Goal: Task Accomplishment & Management: Complete application form

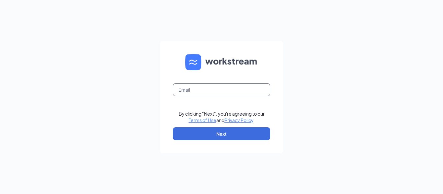
click at [199, 92] on input "text" at bounding box center [221, 89] width 97 height 13
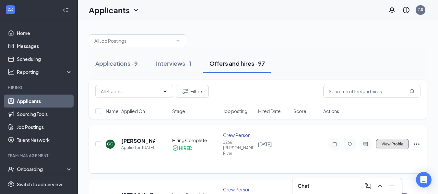
click at [401, 142] on span "View Profile" at bounding box center [392, 144] width 22 height 5
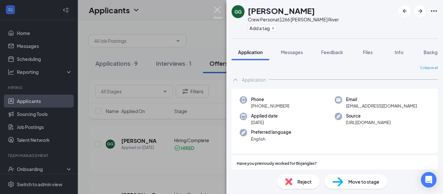
drag, startPoint x: 221, startPoint y: 15, endPoint x: 248, endPoint y: 3, distance: 29.4
click at [221, 15] on img at bounding box center [217, 12] width 8 height 13
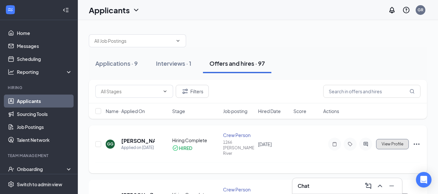
click at [400, 142] on span "View Profile" at bounding box center [392, 144] width 22 height 5
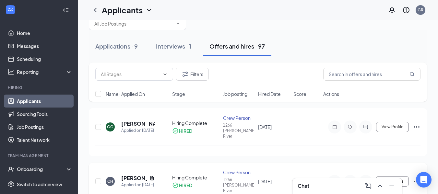
scroll to position [32, 0]
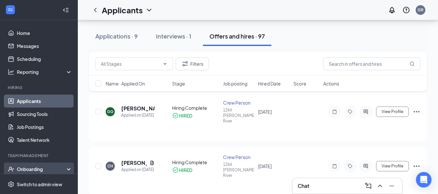
click at [49, 173] on div "Onboarding" at bounding box center [39, 169] width 78 height 13
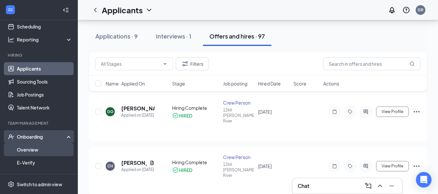
click at [54, 145] on link "Overview" at bounding box center [44, 149] width 55 height 13
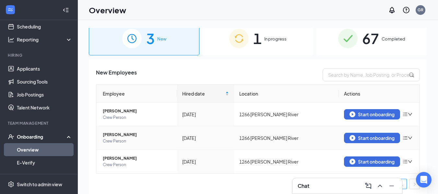
scroll to position [8, 0]
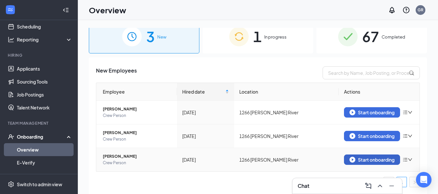
click at [356, 163] on button "Start onboarding" at bounding box center [372, 160] width 56 height 10
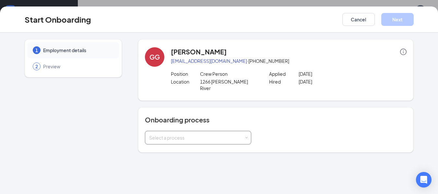
drag, startPoint x: 191, startPoint y: 133, endPoint x: 188, endPoint y: 135, distance: 3.4
click at [190, 134] on div "Select a process" at bounding box center [196, 137] width 95 height 6
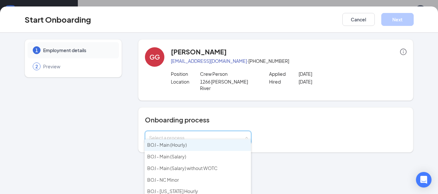
click at [188, 147] on li "BOJ - Main (Hourly)" at bounding box center [198, 145] width 106 height 12
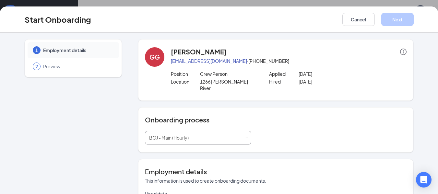
type input "[DATE]"
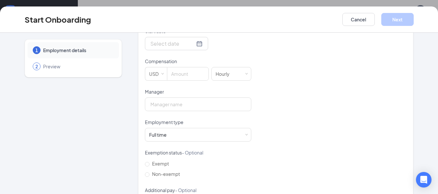
scroll to position [194, 0]
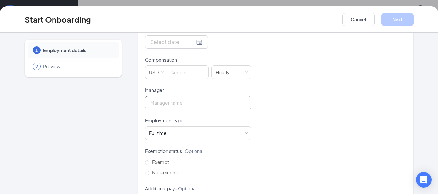
click at [219, 96] on input "Manager" at bounding box center [198, 103] width 106 height 14
type input "[PERSON_NAME]"
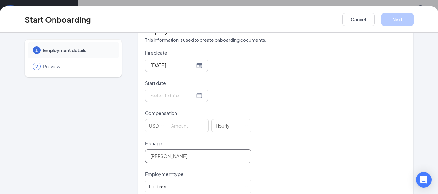
scroll to position [130, 0]
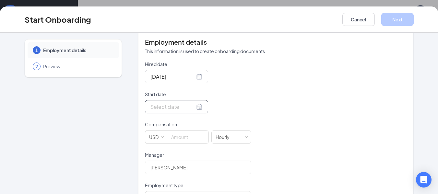
click at [191, 103] on div at bounding box center [176, 107] width 52 height 8
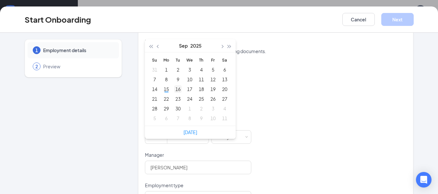
type input "[DATE]"
click at [178, 85] on div "16" at bounding box center [178, 89] width 8 height 8
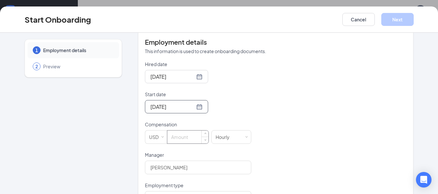
click at [187, 134] on input at bounding box center [187, 137] width 41 height 13
type input "16"
click at [222, 175] on form "Hired date [DATE] Start date [DATE] [DATE] Su Mo Tu We Th Fr Sa 31 1 2 3 4 5 6 …" at bounding box center [198, 167] width 106 height 212
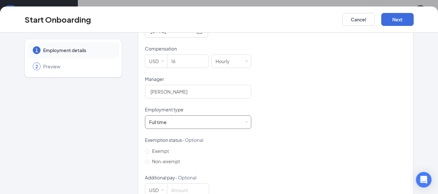
scroll to position [216, 0]
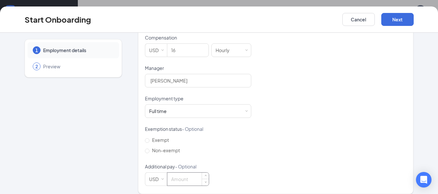
click at [191, 174] on input at bounding box center [187, 179] width 41 height 13
click at [194, 10] on div "Start Onboarding Cancel Next" at bounding box center [219, 19] width 438 height 26
click at [355, 23] on button "Cancel" at bounding box center [358, 19] width 32 height 13
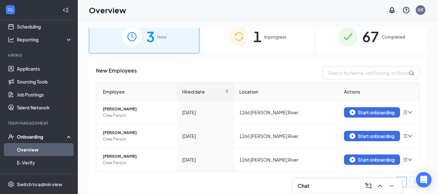
scroll to position [0, 0]
click at [300, 45] on div "1 In progress" at bounding box center [258, 36] width 111 height 34
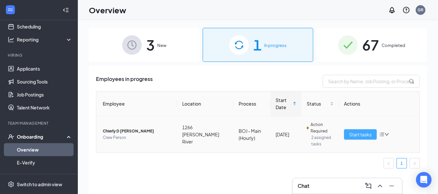
click at [367, 134] on span "Start tasks" at bounding box center [360, 134] width 22 height 7
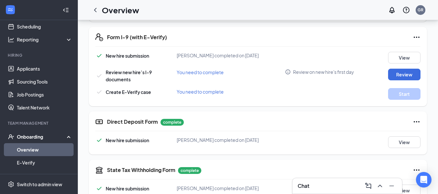
scroll to position [159, 0]
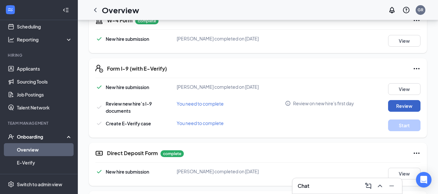
click at [406, 112] on button "Review" at bounding box center [404, 106] width 32 height 12
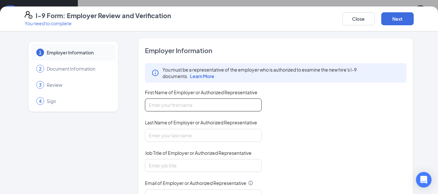
click at [226, 107] on input "First Name of Employer or Authorized Representative" at bounding box center [203, 105] width 117 height 13
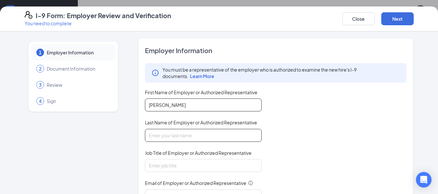
type input "[PERSON_NAME]"
click at [214, 137] on input "Last Name of Employer or Authorized Representative" at bounding box center [203, 135] width 117 height 13
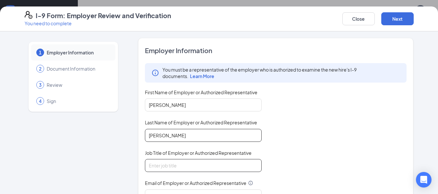
type input "[PERSON_NAME]"
click at [208, 164] on input "Job Title of Employer or Authorized Representative" at bounding box center [203, 165] width 117 height 13
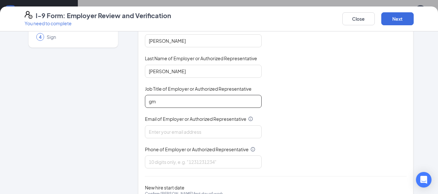
scroll to position [65, 0]
type input "gm"
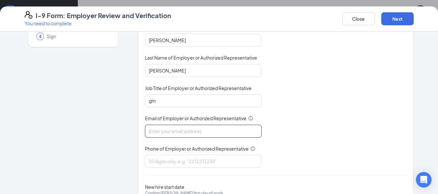
click at [203, 133] on input "Email of Employer or Authorized Representative" at bounding box center [203, 131] width 117 height 13
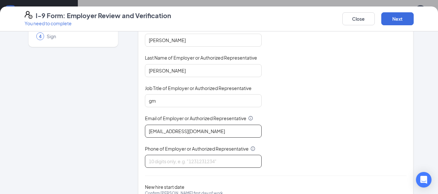
type input "[EMAIL_ADDRESS][DOMAIN_NAME]"
click at [187, 161] on input "Phone of Employer or Authorized Representative" at bounding box center [203, 161] width 117 height 13
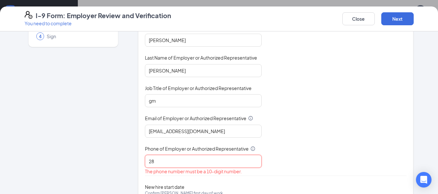
type input "2"
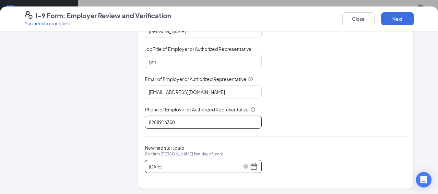
scroll to position [105, 0]
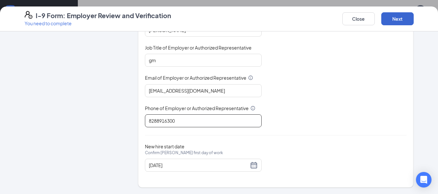
type input "8288916300"
click at [405, 15] on button "Next" at bounding box center [397, 18] width 32 height 13
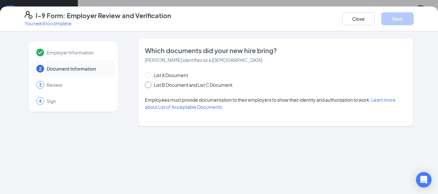
click at [149, 88] on span at bounding box center [148, 85] width 6 height 6
click at [149, 86] on input "List B Document and List C Document" at bounding box center [147, 84] width 5 height 5
radio input "true"
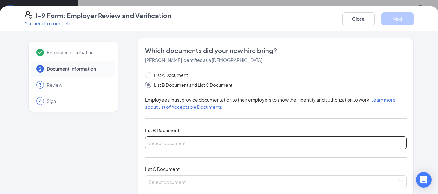
click at [179, 146] on input "search" at bounding box center [274, 142] width 250 height 10
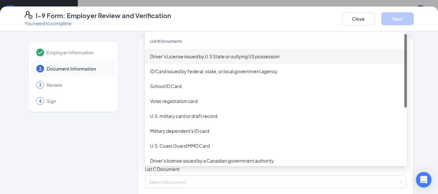
click at [210, 55] on div "Driver’s License issued by U.S State or outlying US possession" at bounding box center [275, 56] width 251 height 7
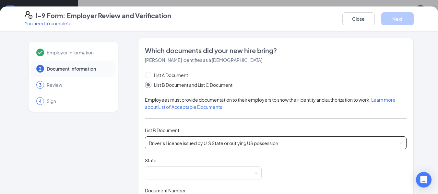
scroll to position [32, 0]
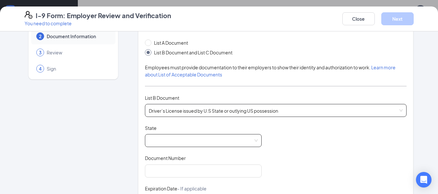
click at [202, 144] on span at bounding box center [203, 140] width 109 height 12
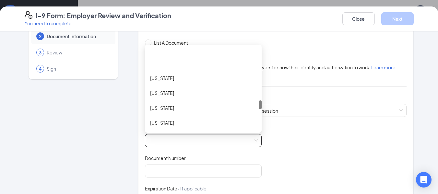
scroll to position [486, 0]
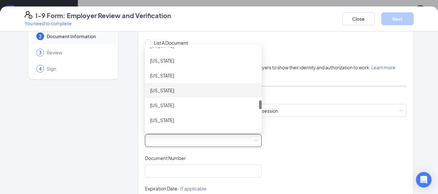
click at [214, 86] on div "[US_STATE]" at bounding box center [203, 90] width 117 height 15
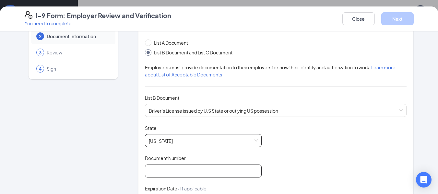
click at [178, 174] on input "Document Number" at bounding box center [203, 171] width 117 height 13
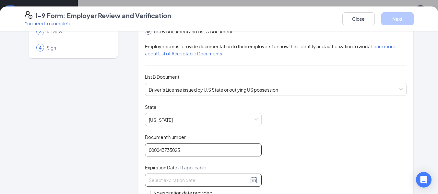
scroll to position [65, 0]
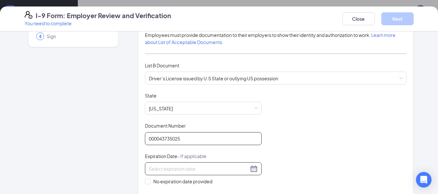
type input "000043735025"
click at [250, 167] on div at bounding box center [203, 169] width 109 height 8
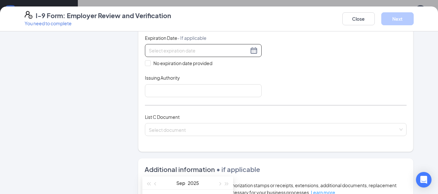
scroll to position [194, 0]
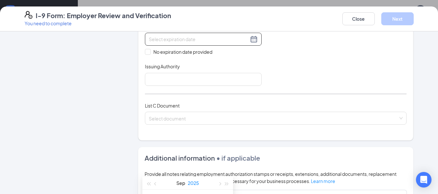
drag, startPoint x: 198, startPoint y: 192, endPoint x: 198, endPoint y: 189, distance: 3.6
click at [198, 192] on th "Th" at bounding box center [199, 197] width 12 height 10
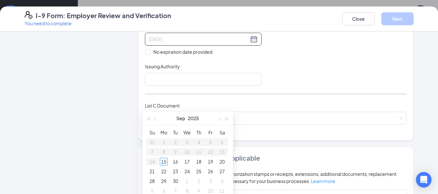
type input "[DATE]"
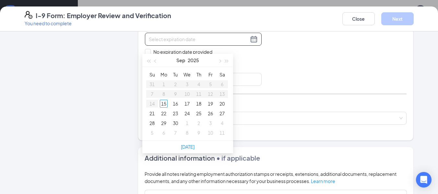
scroll to position [289, 0]
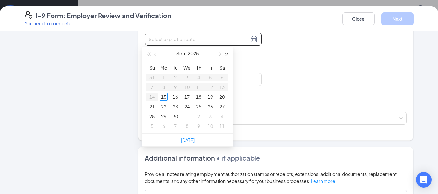
click at [225, 53] on span "button" at bounding box center [226, 54] width 3 height 3
click at [157, 55] on button "button" at bounding box center [155, 53] width 7 height 13
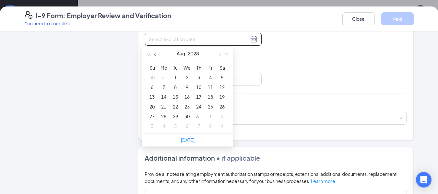
click at [157, 55] on button "button" at bounding box center [155, 53] width 7 height 13
type input "[DATE]"
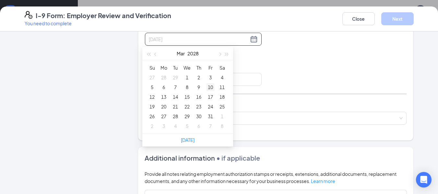
type input "[DATE]"
click at [208, 85] on div "10" at bounding box center [210, 87] width 8 height 8
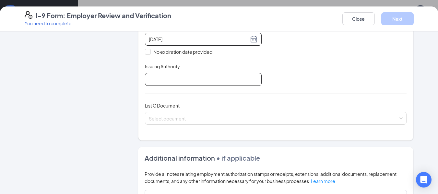
click at [158, 77] on input "Issuing Authority" at bounding box center [203, 79] width 117 height 13
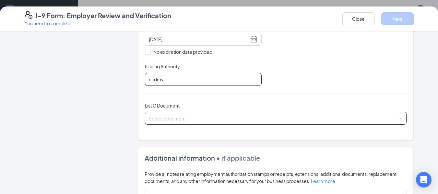
type input "ncdmv"
click at [188, 117] on input "search" at bounding box center [274, 117] width 250 height 10
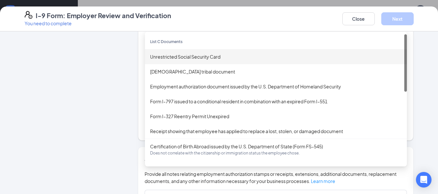
click at [201, 56] on div "Unrestricted Social Security Card" at bounding box center [275, 56] width 251 height 7
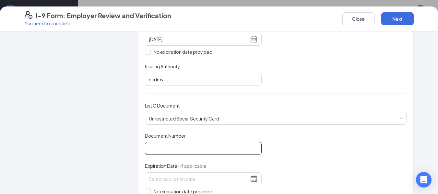
click at [194, 145] on input "Document Number" at bounding box center [203, 148] width 117 height 13
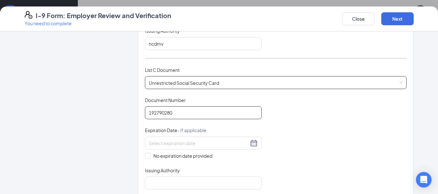
scroll to position [259, 0]
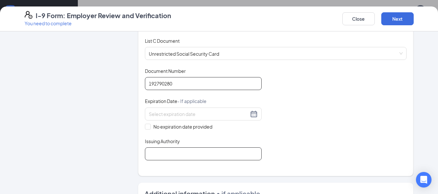
type input "192790280"
click at [187, 151] on input "Issuing Authority" at bounding box center [203, 153] width 117 height 13
type input "Social Security"
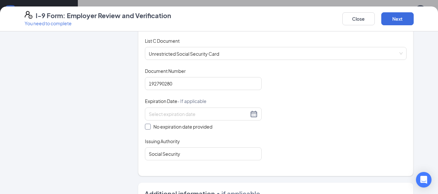
click at [147, 125] on span at bounding box center [148, 127] width 6 height 6
click at [147, 125] on input "No expiration date provided" at bounding box center [147, 126] width 5 height 5
checkbox input "true"
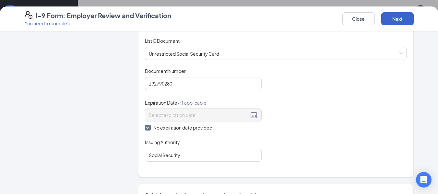
click at [393, 21] on button "Next" at bounding box center [397, 18] width 32 height 13
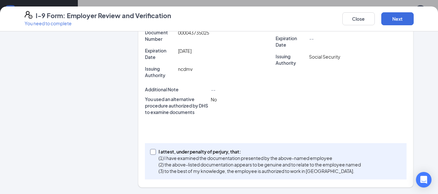
click at [150, 149] on input "I attest, under penalty of [PERSON_NAME], that: (1) I have examined the documen…" at bounding box center [152, 151] width 5 height 5
checkbox input "true"
click at [409, 18] on button "Next" at bounding box center [397, 18] width 32 height 13
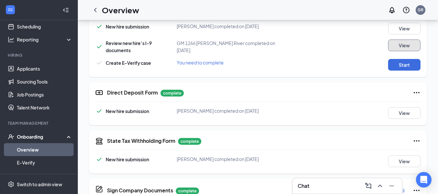
scroll to position [208, 0]
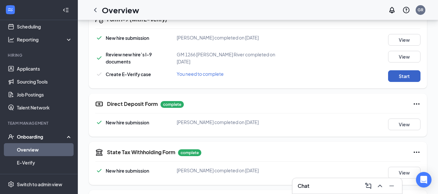
click at [412, 82] on button "Start" at bounding box center [404, 76] width 32 height 12
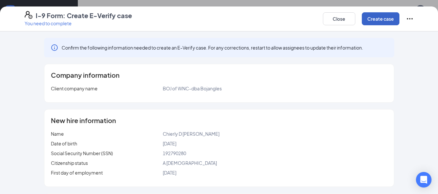
click at [365, 19] on button "Create case" at bounding box center [381, 18] width 38 height 13
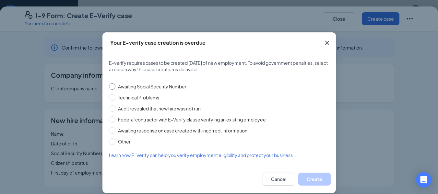
click at [109, 86] on input "Awaiting Social Security Number" at bounding box center [112, 86] width 6 height 6
radio input "true"
click at [316, 183] on button "Create" at bounding box center [314, 179] width 32 height 13
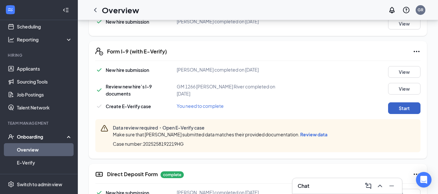
scroll to position [176, 0]
click at [404, 95] on button "View" at bounding box center [404, 89] width 32 height 12
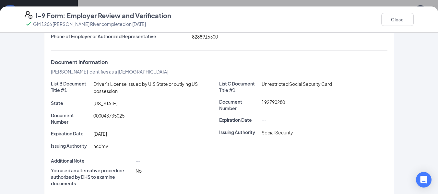
scroll to position [113, 0]
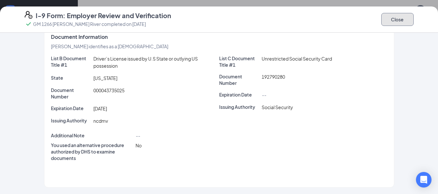
click at [406, 19] on button "Close" at bounding box center [397, 19] width 32 height 13
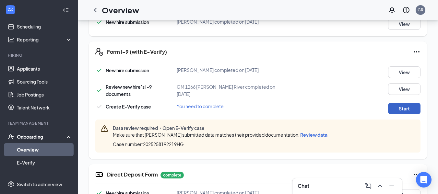
click at [397, 114] on button "Start" at bounding box center [404, 109] width 32 height 12
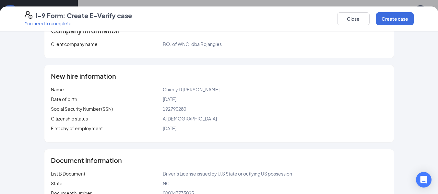
scroll to position [109, 0]
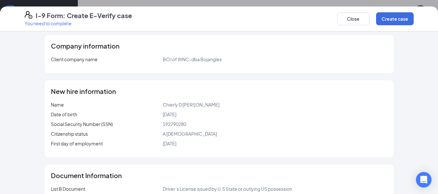
click at [188, 145] on div "[DATE]" at bounding box center [275, 143] width 224 height 7
click at [176, 146] on span "[DATE]" at bounding box center [170, 144] width 14 height 6
click at [402, 17] on button "Create case" at bounding box center [395, 18] width 38 height 13
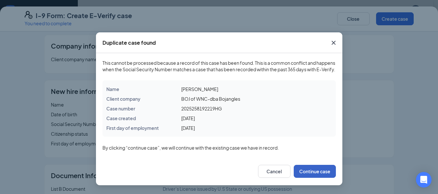
click at [301, 176] on button "Continue case" at bounding box center [315, 171] width 42 height 13
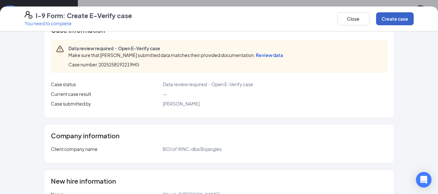
scroll to position [0, 0]
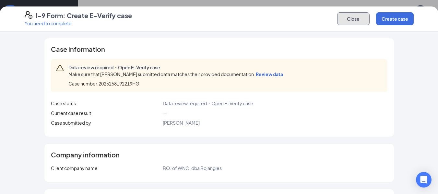
click at [343, 22] on button "Close" at bounding box center [353, 18] width 32 height 13
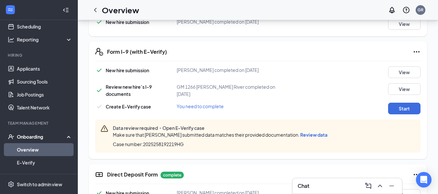
click at [330, 138] on div "Make sure that [PERSON_NAME] submitted data matches their provided documentatio…" at bounding box center [221, 134] width 217 height 7
click at [327, 138] on span "Review data" at bounding box center [313, 135] width 27 height 6
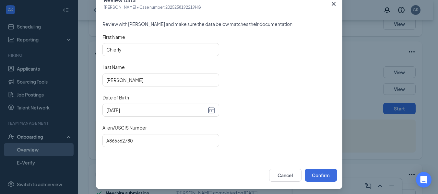
scroll to position [42, 0]
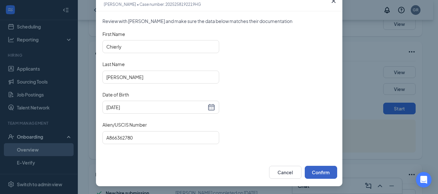
click at [324, 169] on button "Confirm" at bounding box center [321, 172] width 32 height 13
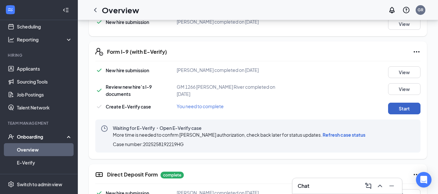
click at [397, 114] on button "Start" at bounding box center [404, 109] width 32 height 12
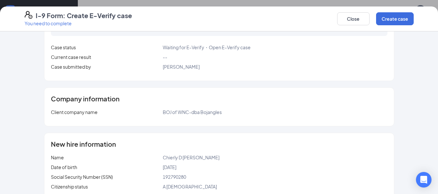
drag, startPoint x: 313, startPoint y: 124, endPoint x: 309, endPoint y: 127, distance: 4.9
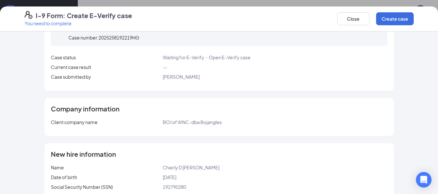
scroll to position [0, 0]
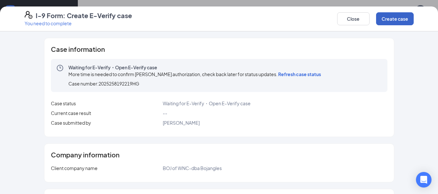
click at [402, 14] on button "Create case" at bounding box center [395, 18] width 38 height 13
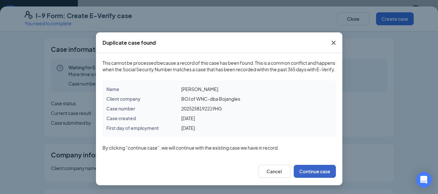
click at [313, 175] on button "Continue case" at bounding box center [315, 171] width 42 height 13
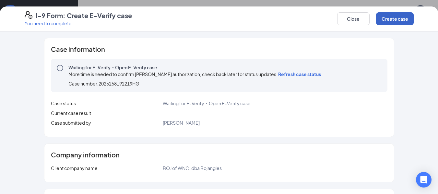
scroll to position [79, 0]
click at [352, 20] on button "Close" at bounding box center [353, 18] width 32 height 13
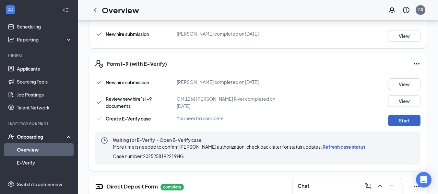
scroll to position [131, 0]
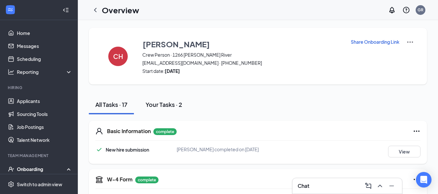
click at [158, 103] on div "Your Tasks · 2" at bounding box center [164, 104] width 37 height 8
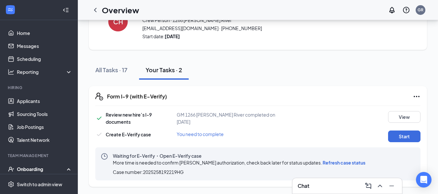
scroll to position [35, 0]
